Goal: Information Seeking & Learning: Find specific page/section

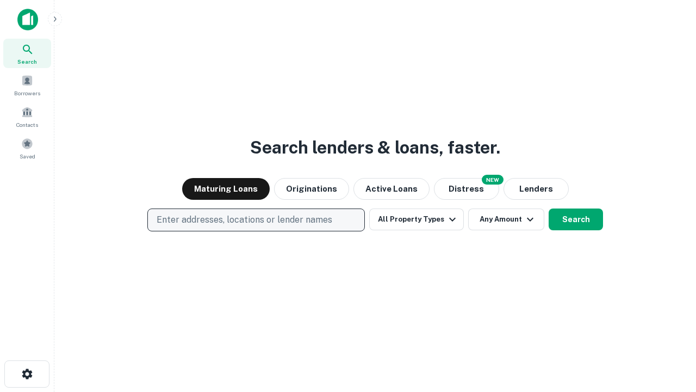
click at [256, 220] on p "Enter addresses, locations or lender names" at bounding box center [245, 219] width 176 height 13
type input "**********"
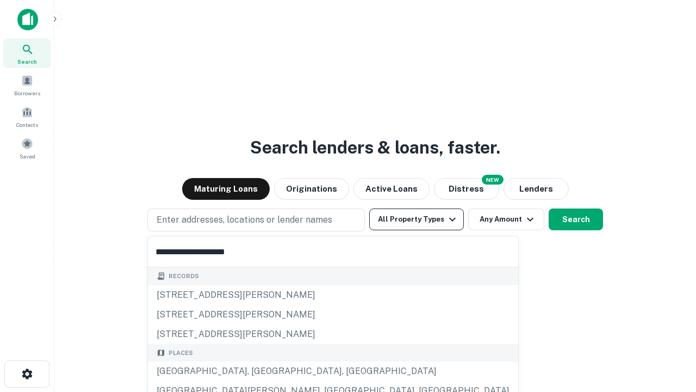
click at [260, 371] on div "[GEOGRAPHIC_DATA], [GEOGRAPHIC_DATA], [GEOGRAPHIC_DATA]" at bounding box center [333, 371] width 370 height 20
click at [417, 219] on button "All Property Types" at bounding box center [416, 219] width 95 height 22
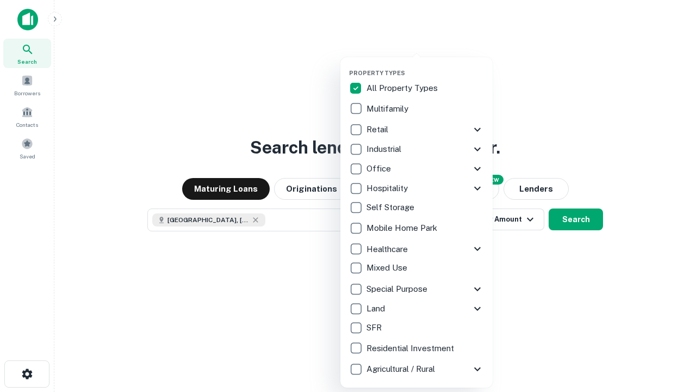
click at [425, 66] on button "button" at bounding box center [425, 66] width 152 height 1
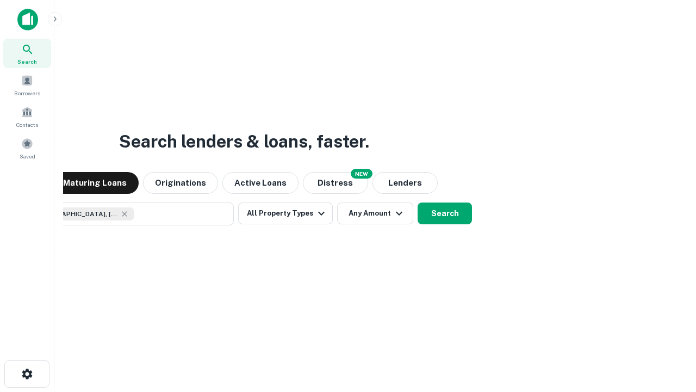
scroll to position [17, 0]
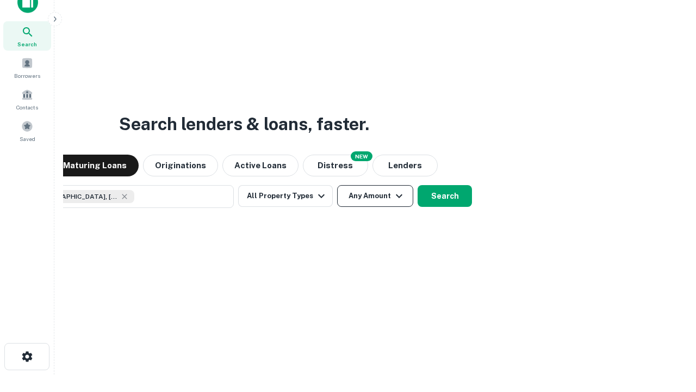
click at [337, 185] on button "Any Amount" at bounding box center [375, 196] width 76 height 22
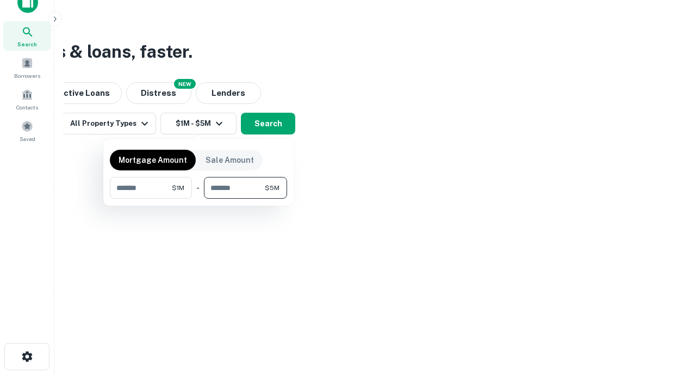
type input "*******"
click at [199, 199] on button "button" at bounding box center [198, 199] width 177 height 1
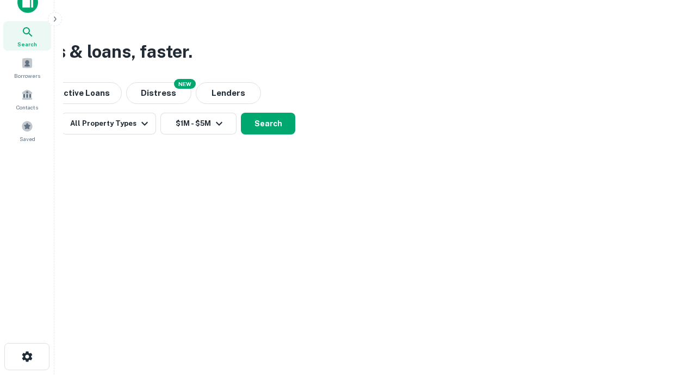
scroll to position [17, 0]
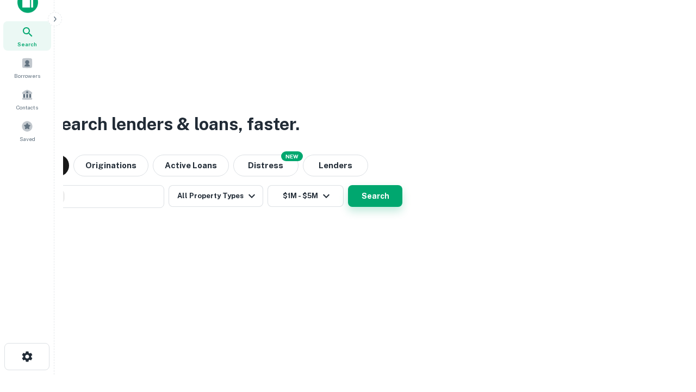
click at [348, 185] on button "Search" at bounding box center [375, 196] width 54 height 22
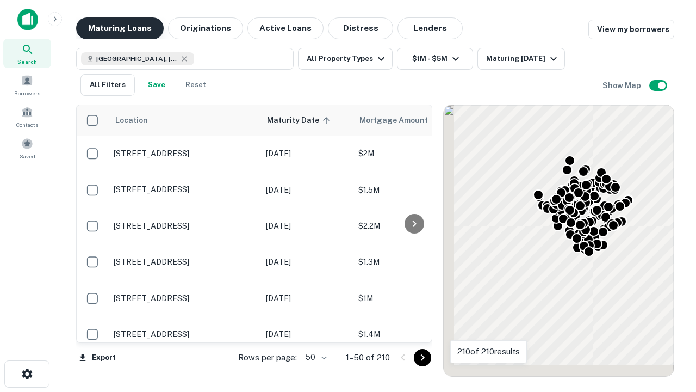
click at [120, 28] on button "Maturing Loans" at bounding box center [120, 28] width 88 height 22
